Goal: Task Accomplishment & Management: Use online tool/utility

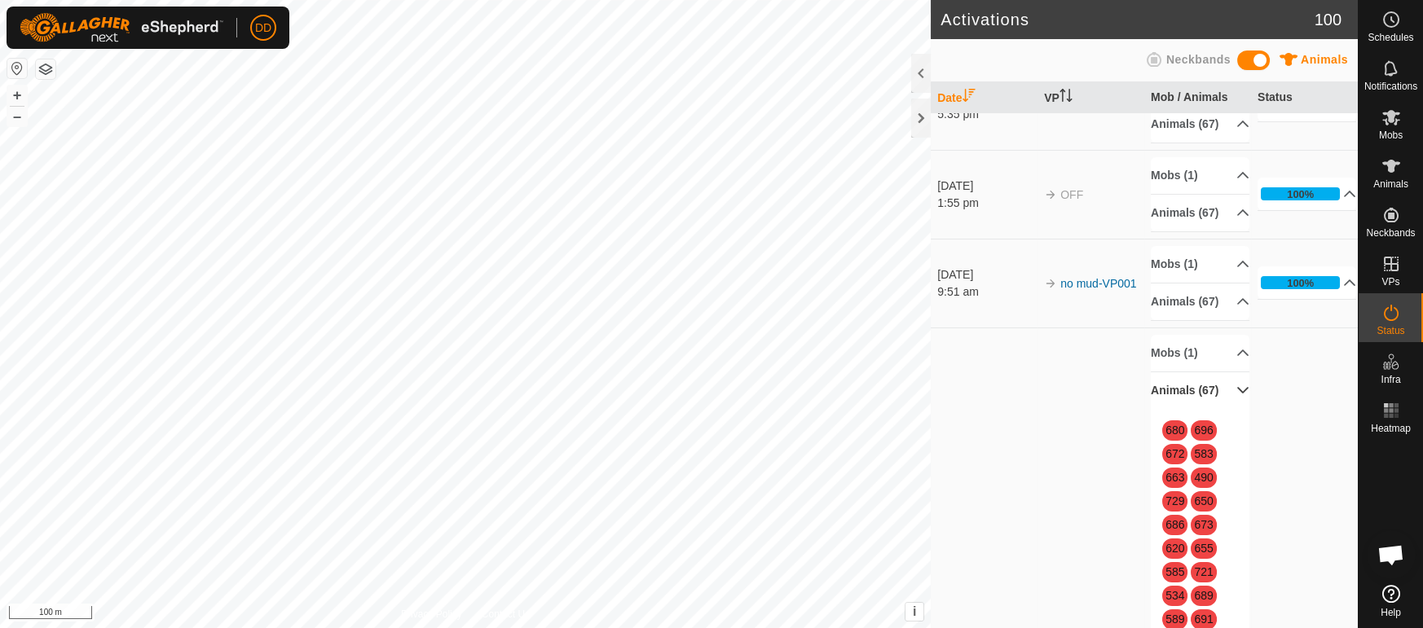
scroll to position [3960, 0]
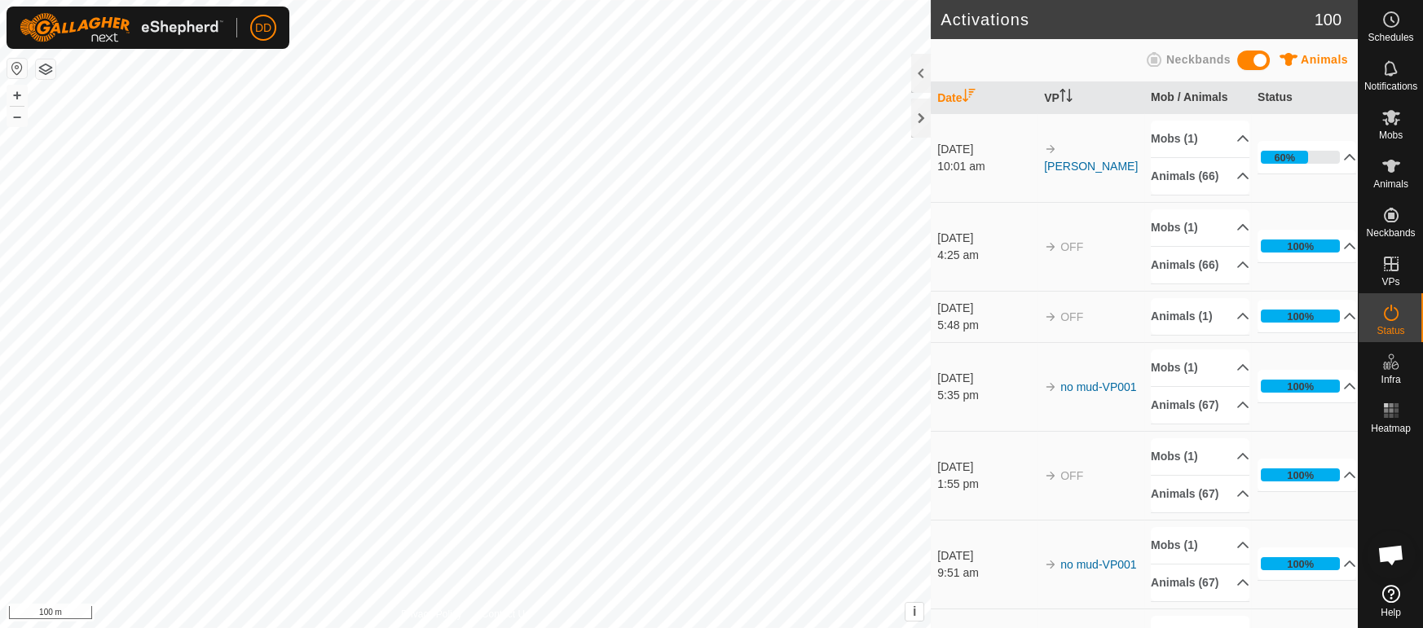
scroll to position [3960, 0]
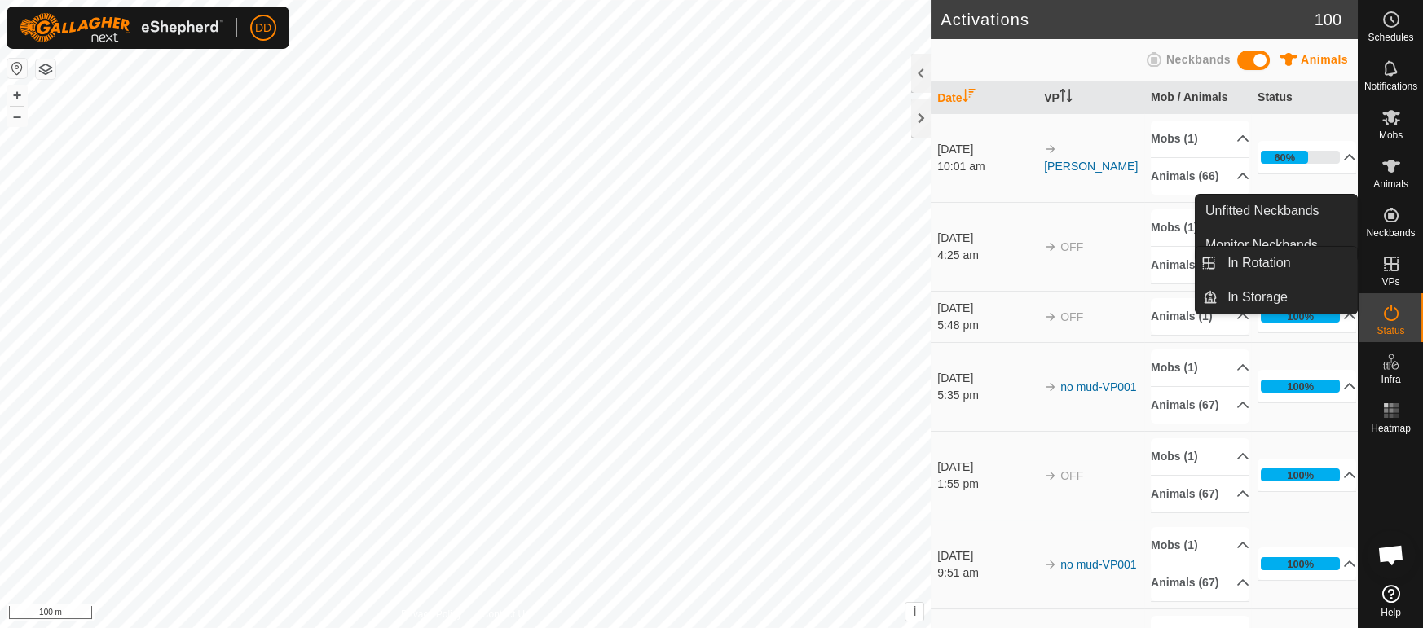
click at [1382, 264] on icon at bounding box center [1392, 264] width 20 height 20
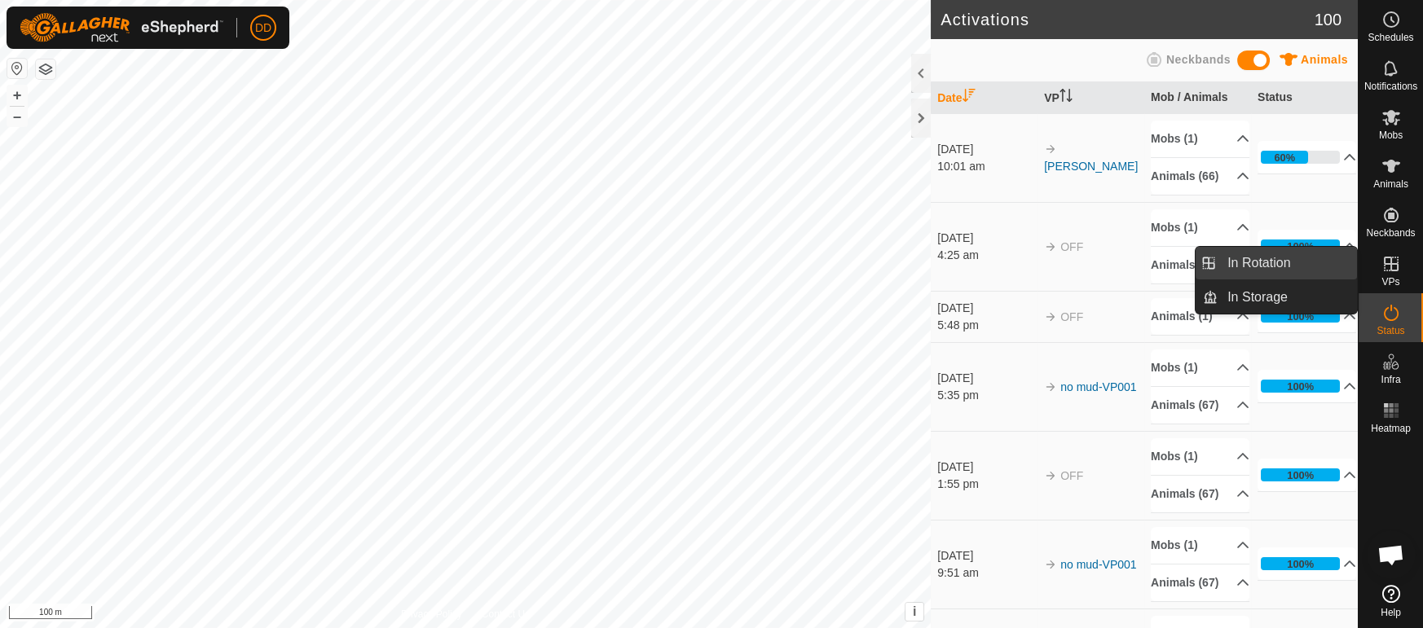
click at [1330, 259] on link "In Rotation" at bounding box center [1287, 263] width 139 height 33
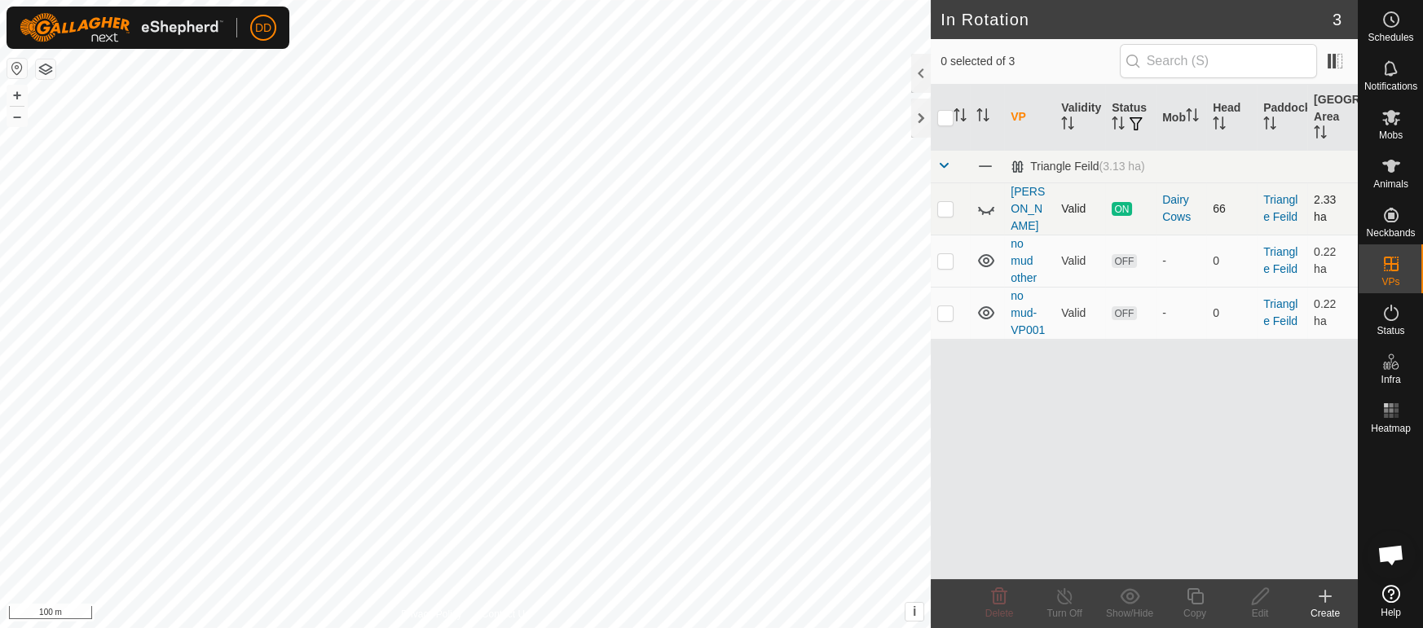
click at [981, 207] on icon at bounding box center [987, 209] width 20 height 20
click at [946, 202] on p-checkbox at bounding box center [945, 208] width 16 height 13
checkbox input "true"
click at [1188, 604] on icon at bounding box center [1195, 597] width 20 height 20
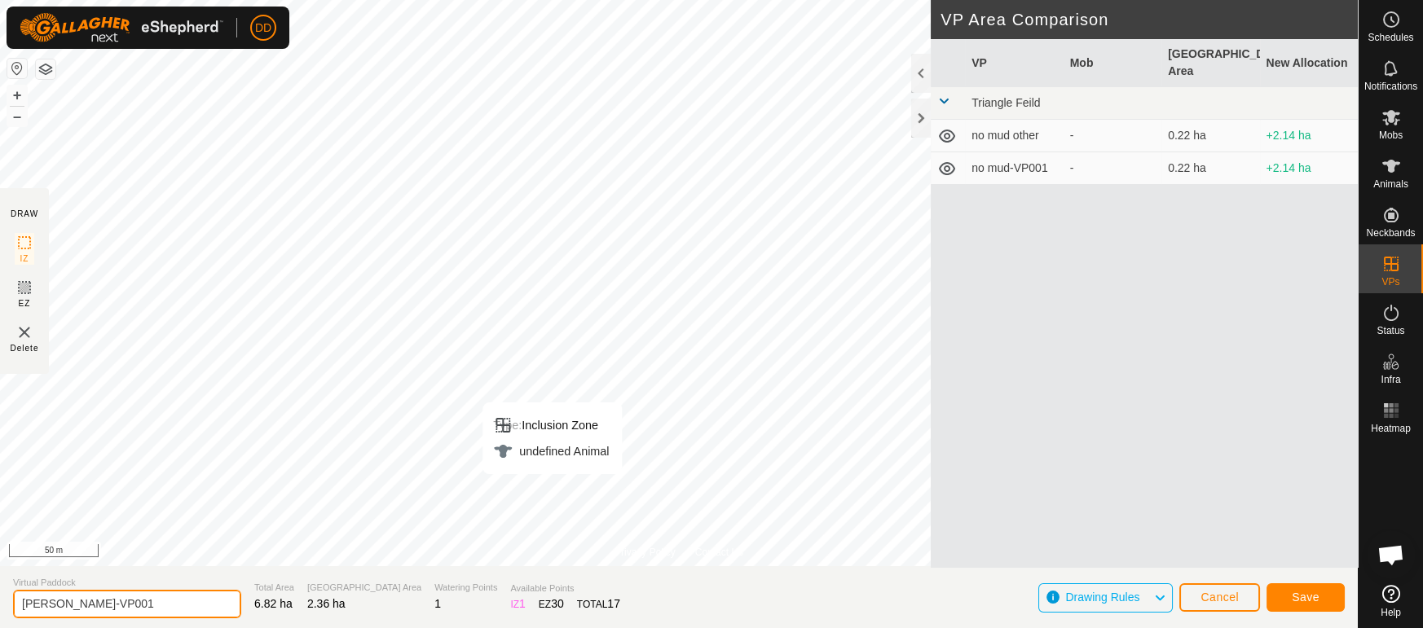
click at [223, 607] on input "dd feild-VP001" at bounding box center [127, 604] width 228 height 29
type input "dd feild other"
click at [1288, 594] on button "Save" at bounding box center [1306, 598] width 78 height 29
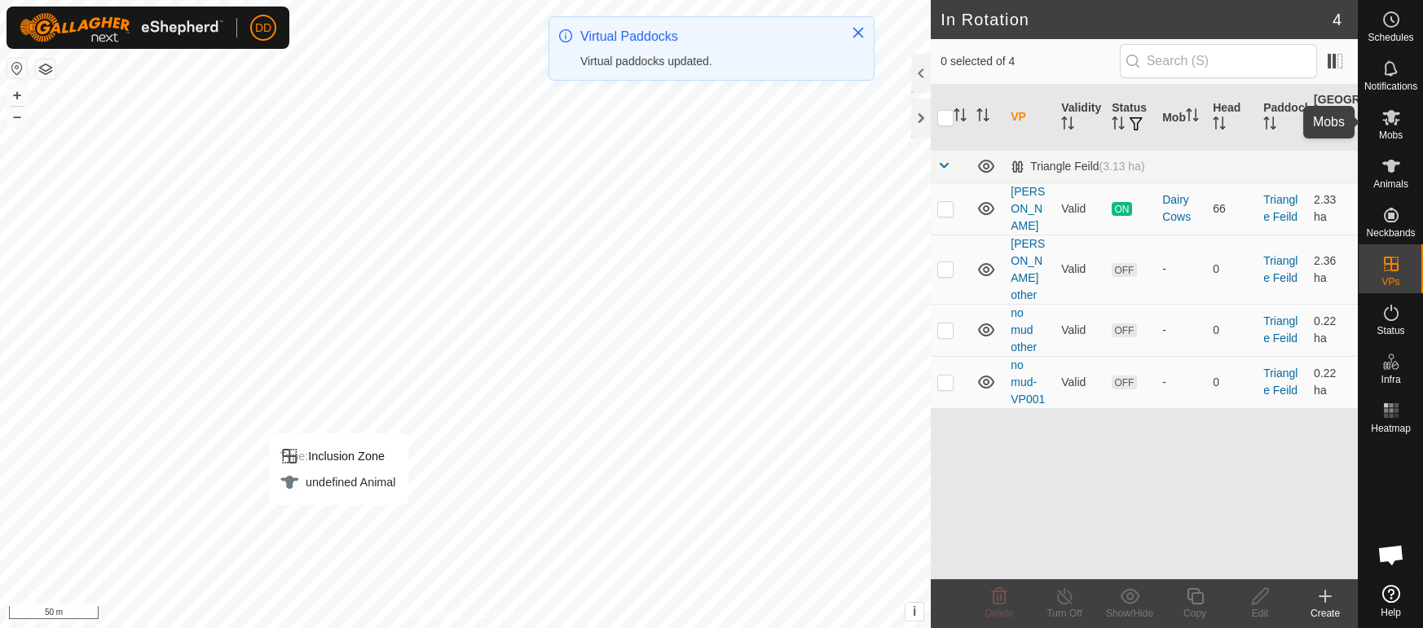
click at [1388, 128] on div "Mobs" at bounding box center [1391, 122] width 64 height 49
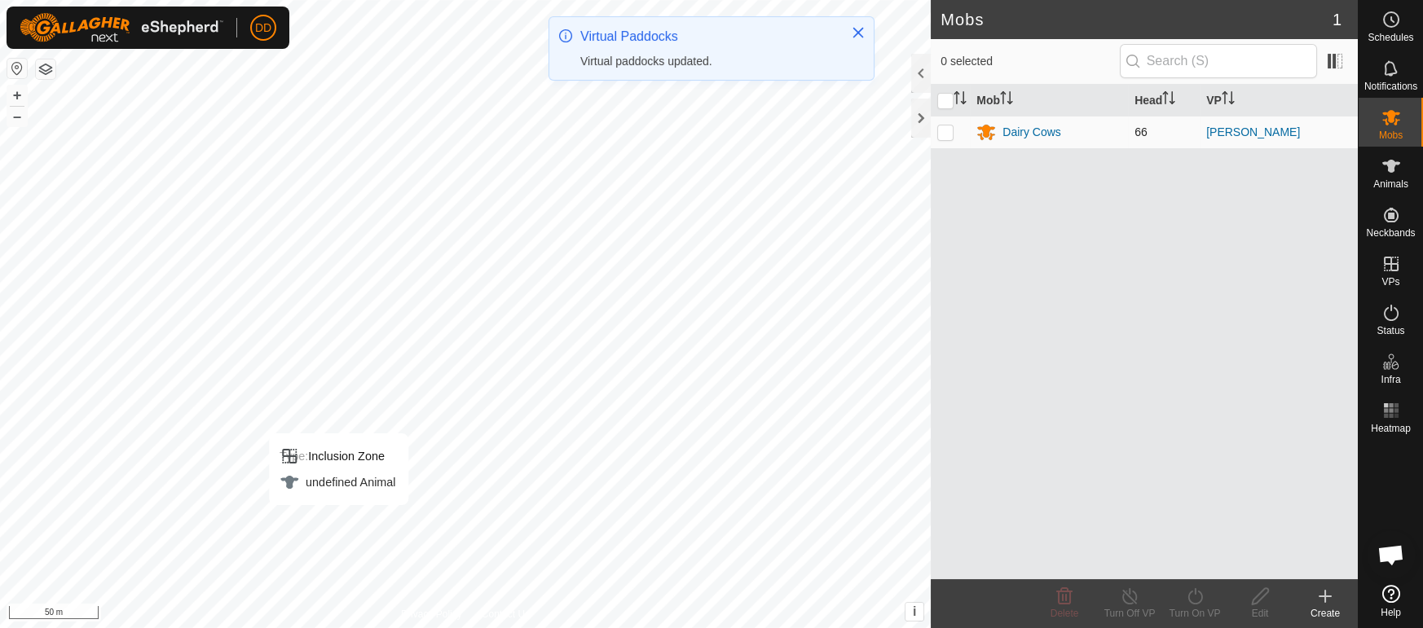
click at [936, 137] on td at bounding box center [950, 132] width 39 height 33
checkbox input "true"
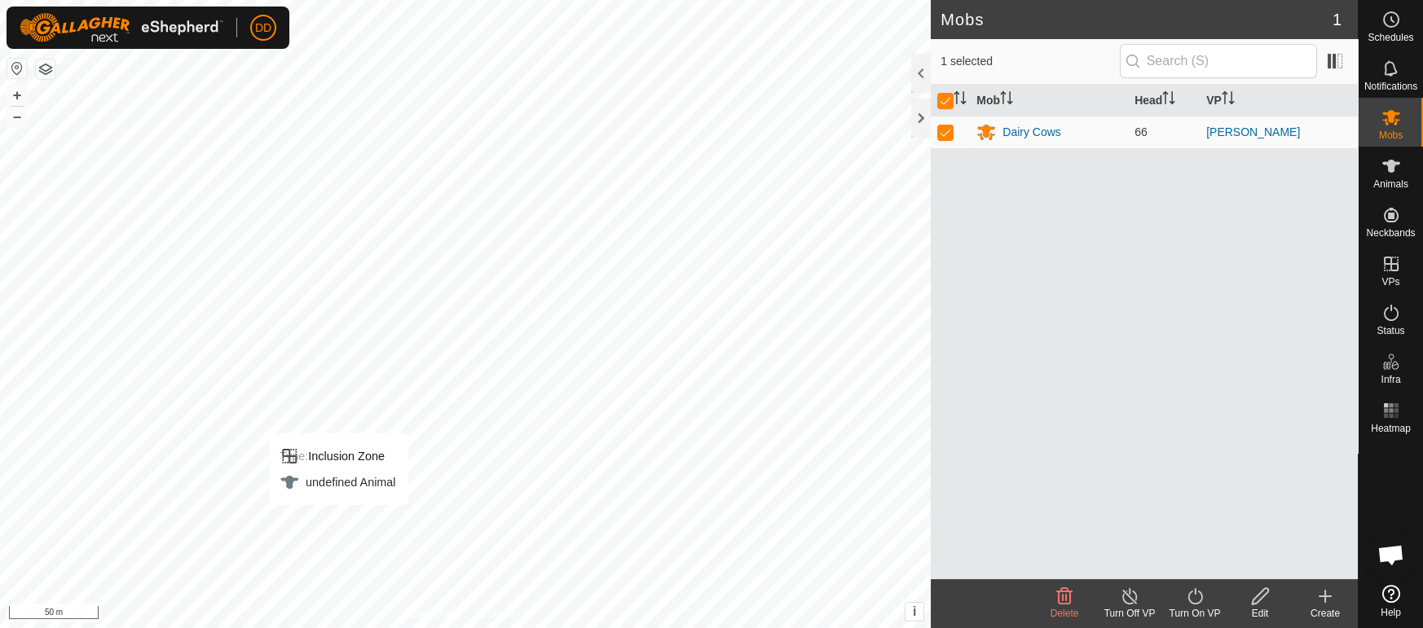
click at [1193, 611] on div "Turn On VP" at bounding box center [1194, 613] width 65 height 15
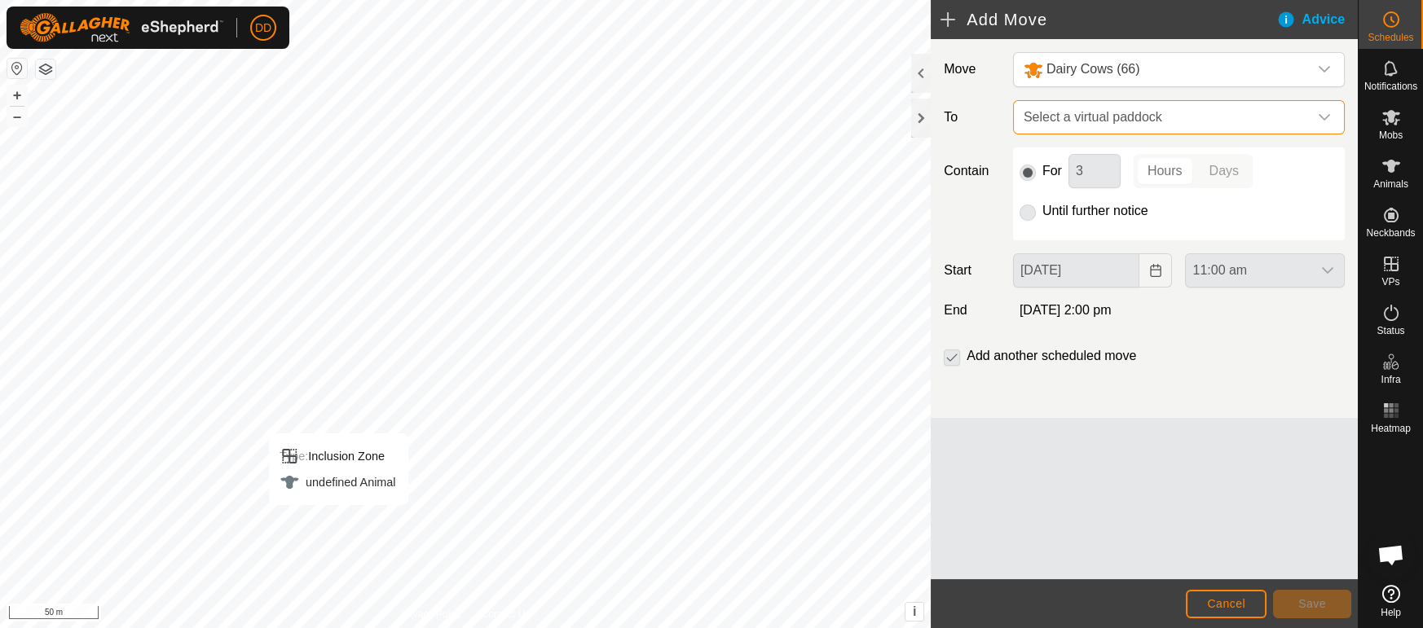
click at [1141, 114] on span "Select a virtual paddock" at bounding box center [1162, 117] width 291 height 33
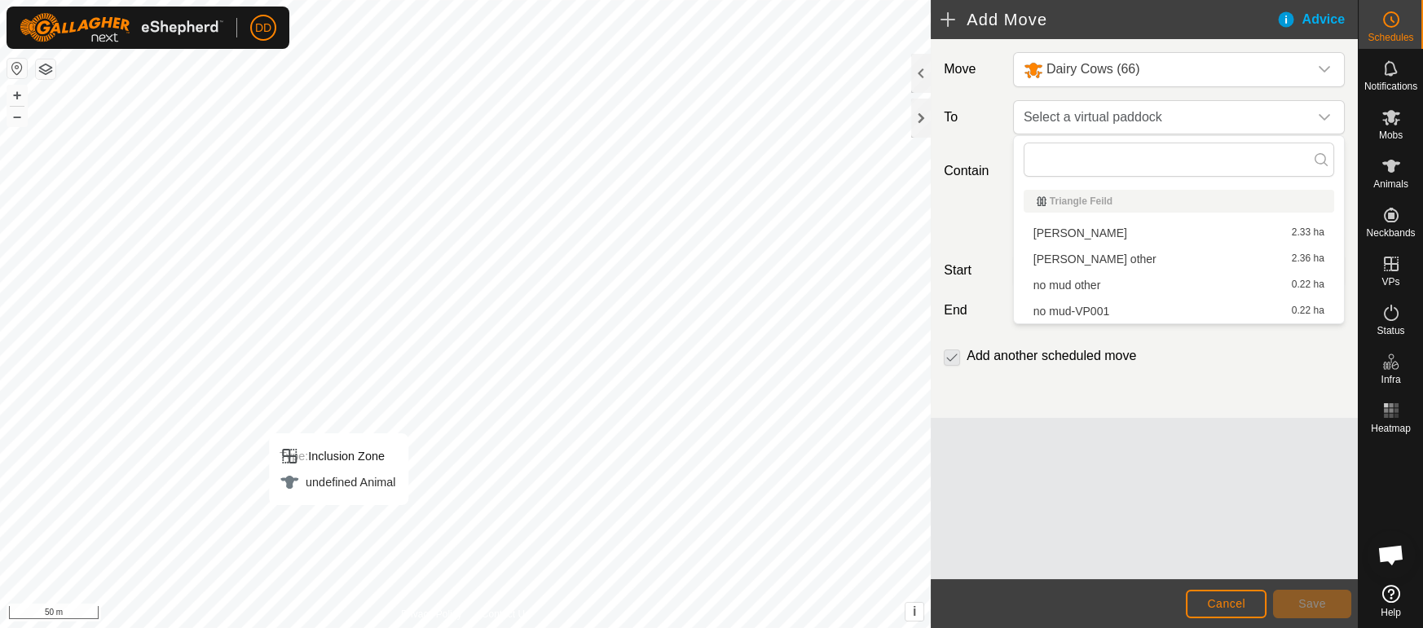
click at [1063, 262] on li "dd feild other 2.36 ha" at bounding box center [1179, 259] width 311 height 24
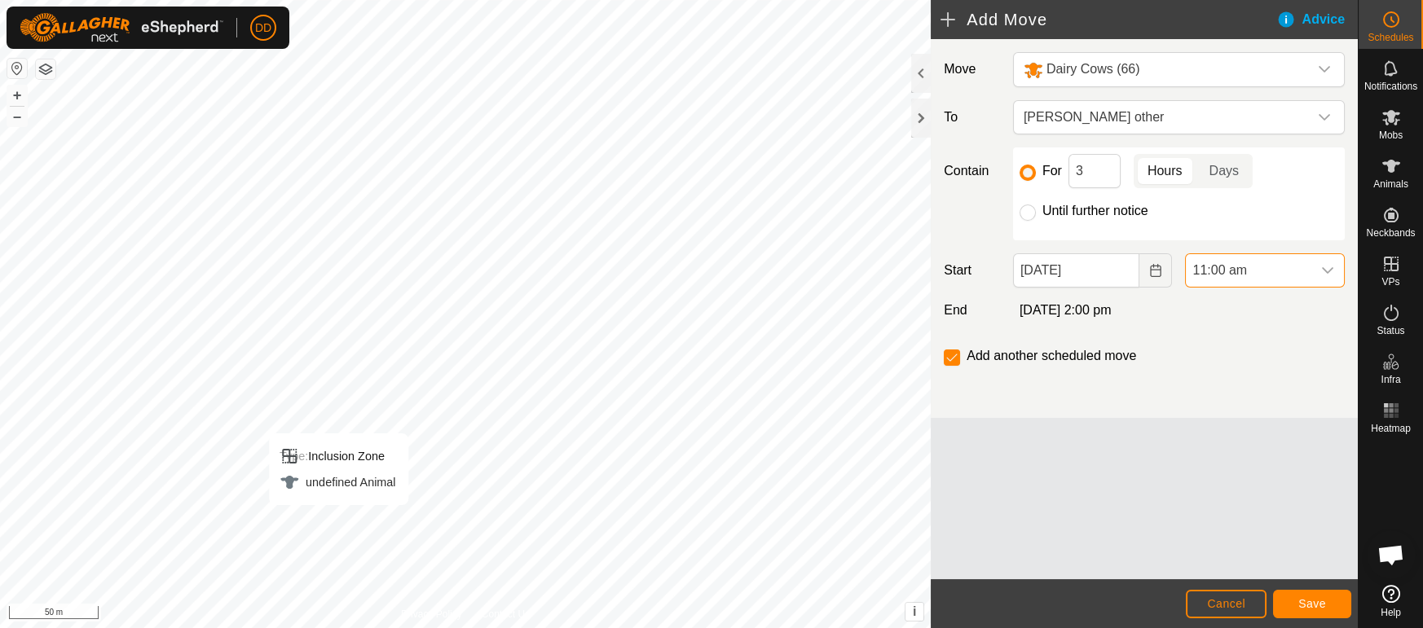
click at [1286, 270] on span "11:00 am" at bounding box center [1249, 270] width 126 height 33
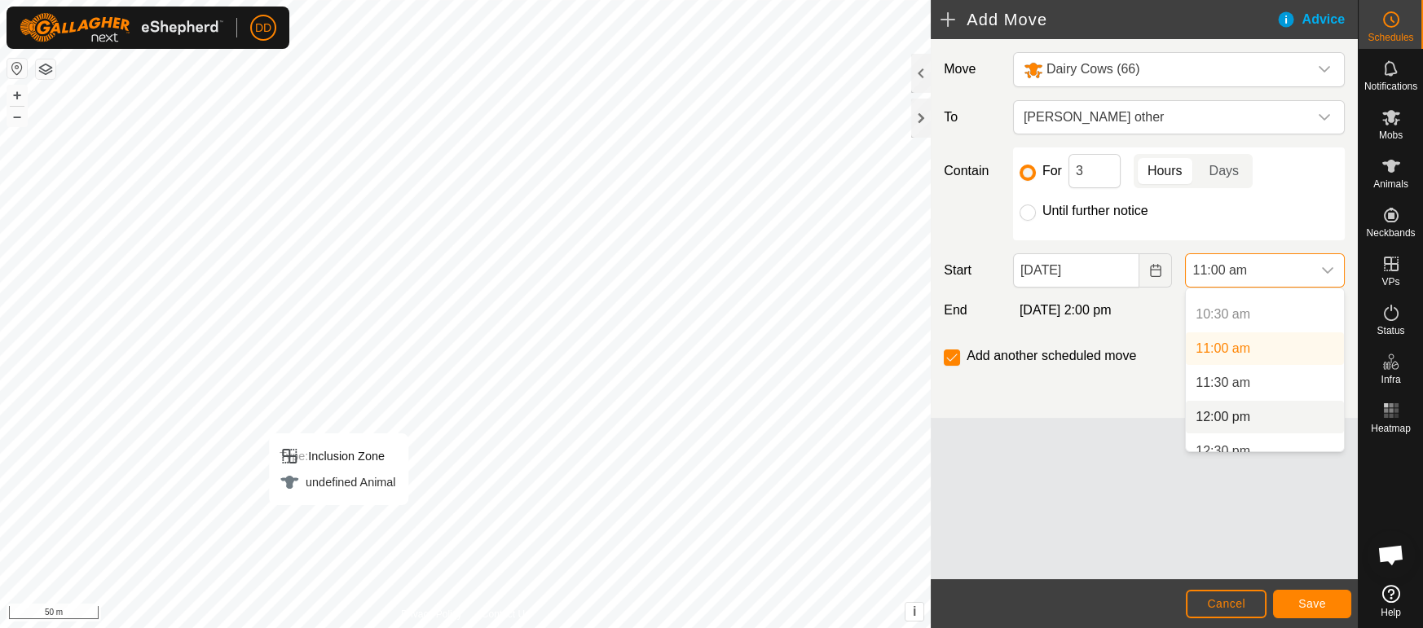
scroll to position [717, 0]
click at [1257, 380] on li "11:30 am" at bounding box center [1265, 375] width 158 height 33
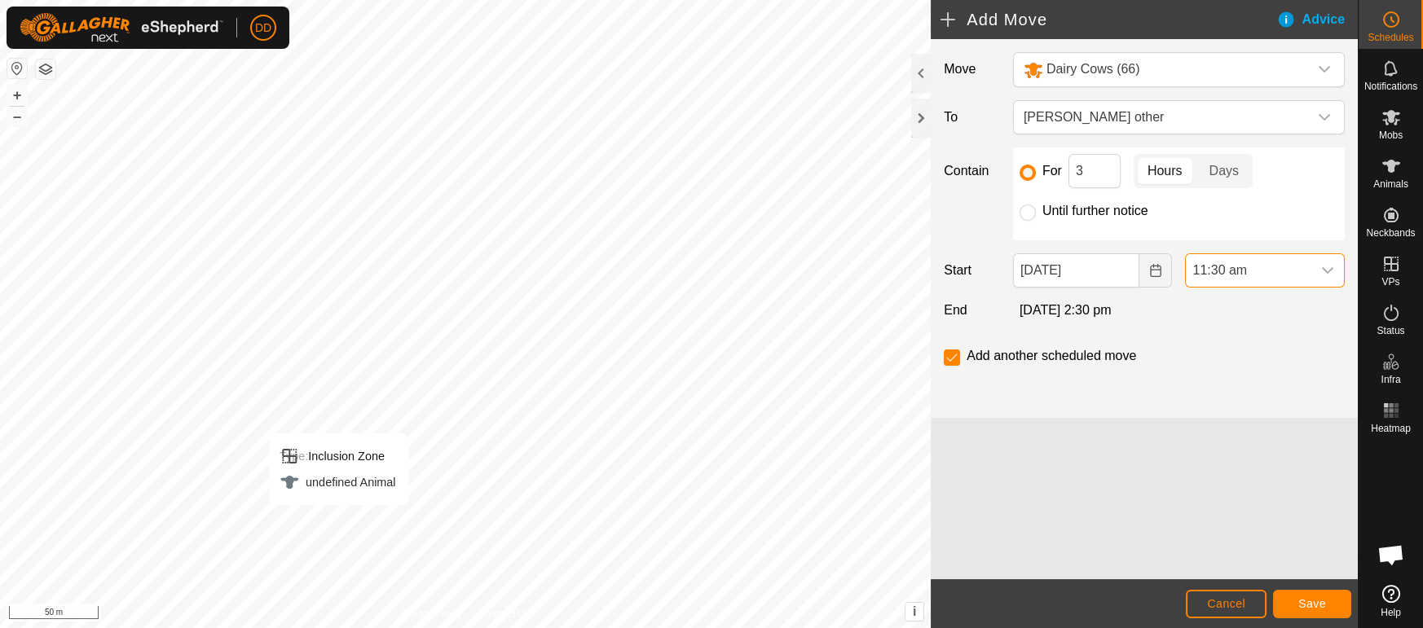
click at [1308, 280] on span "11:30 am" at bounding box center [1249, 270] width 126 height 33
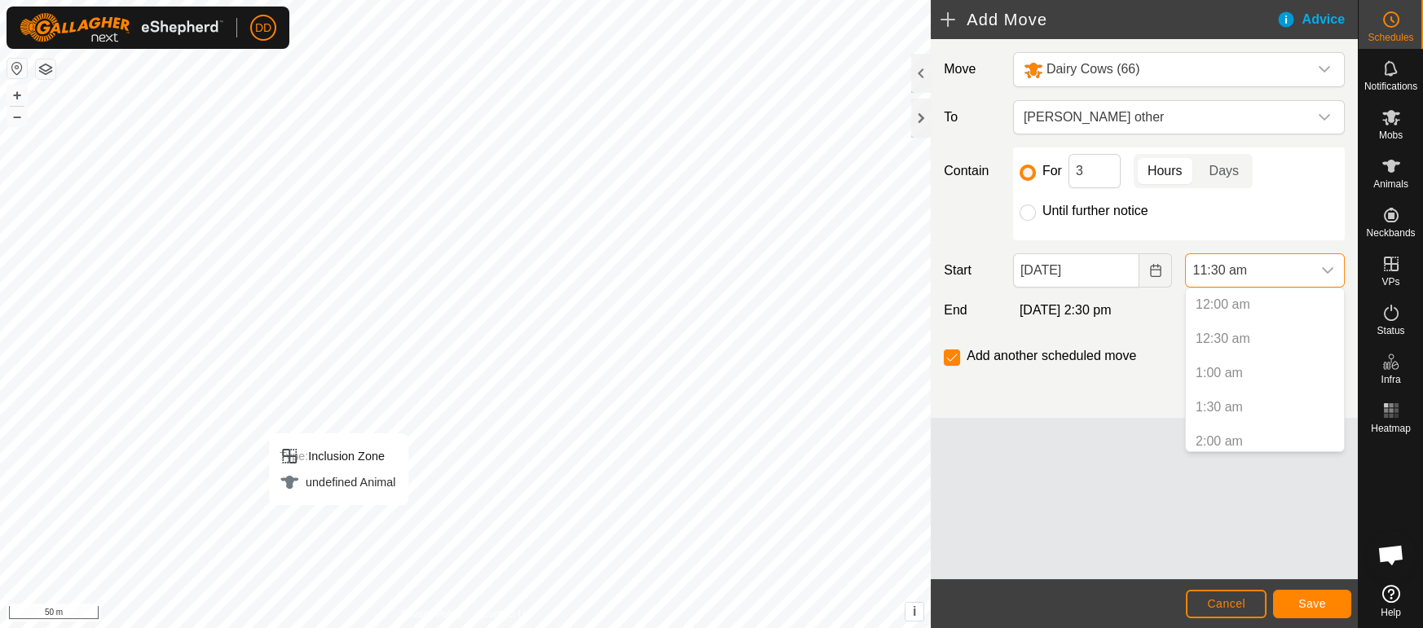
scroll to position [656, 0]
click at [1275, 390] on li "11:00 am" at bounding box center [1265, 402] width 158 height 33
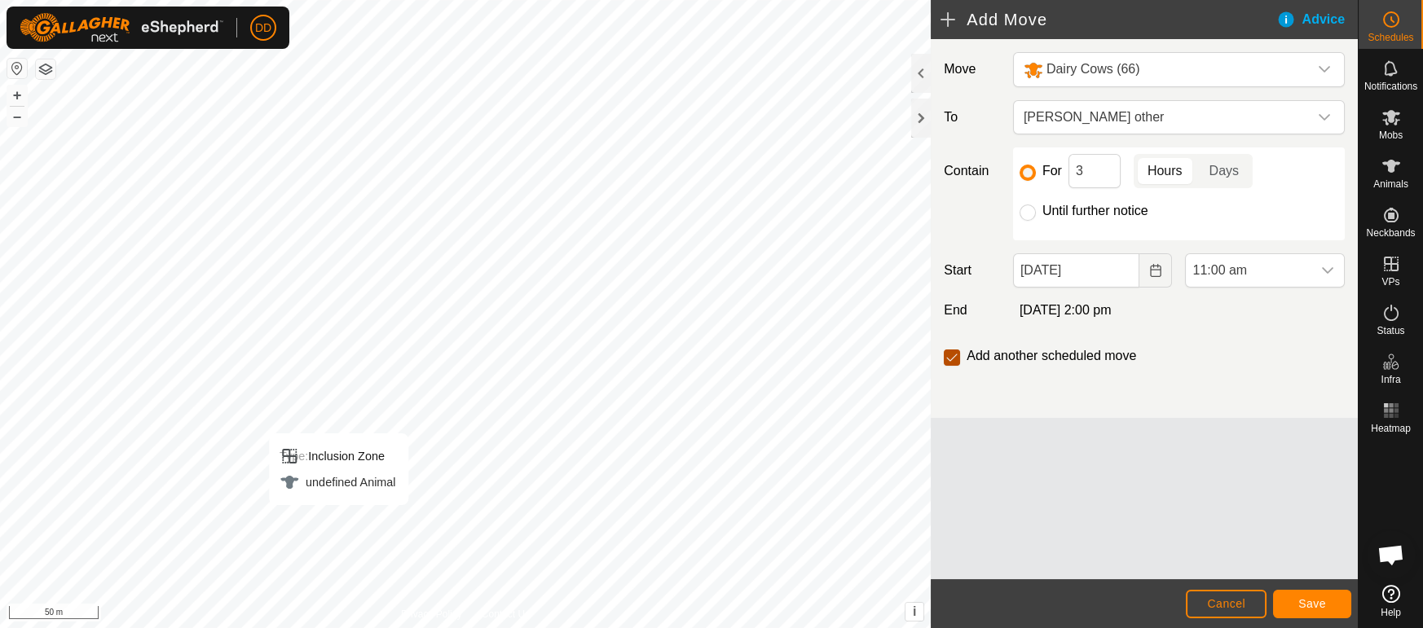
click at [954, 361] on input "checkbox" at bounding box center [952, 358] width 16 height 16
checkbox input "false"
click at [1324, 609] on span "Save" at bounding box center [1313, 604] width 28 height 13
